Goal: Transaction & Acquisition: Book appointment/travel/reservation

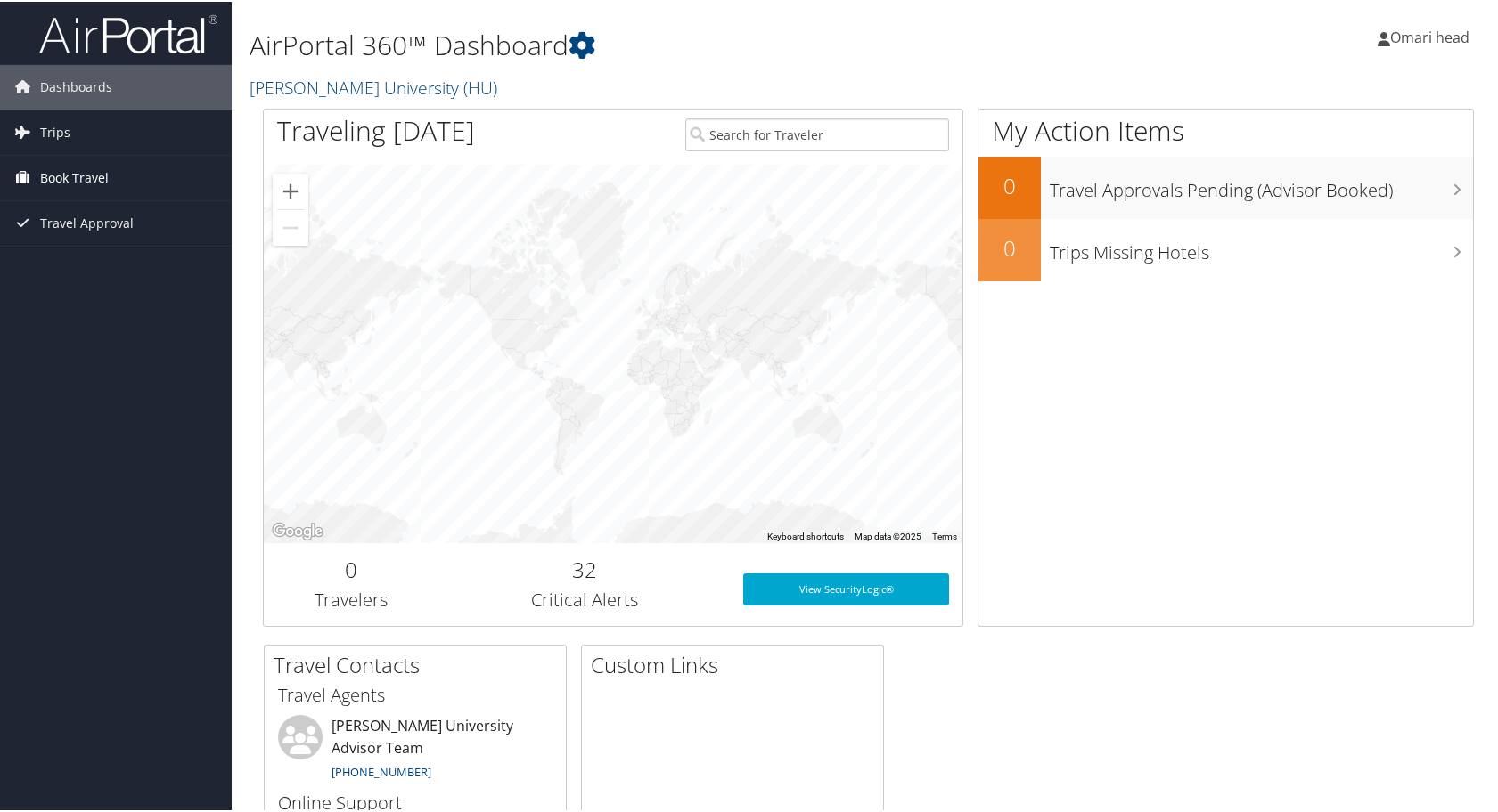
click at [93, 178] on span "Book Travel" at bounding box center [74, 176] width 68 height 45
click at [94, 237] on link "Book/Manage Online Trips" at bounding box center [116, 238] width 232 height 27
